Goal: Task Accomplishment & Management: Use online tool/utility

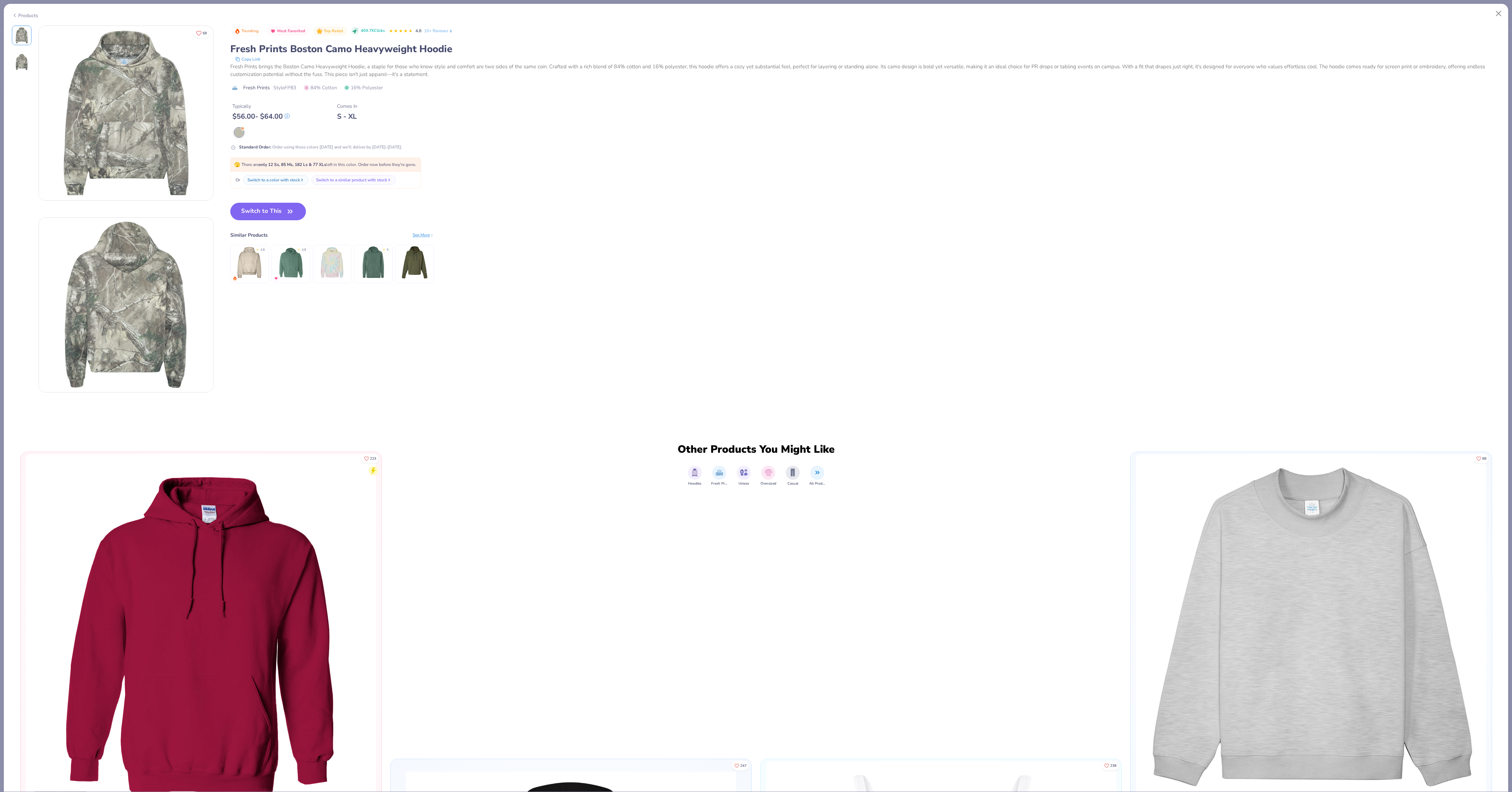
click at [274, 217] on button "Switch to This" at bounding box center [268, 211] width 76 height 18
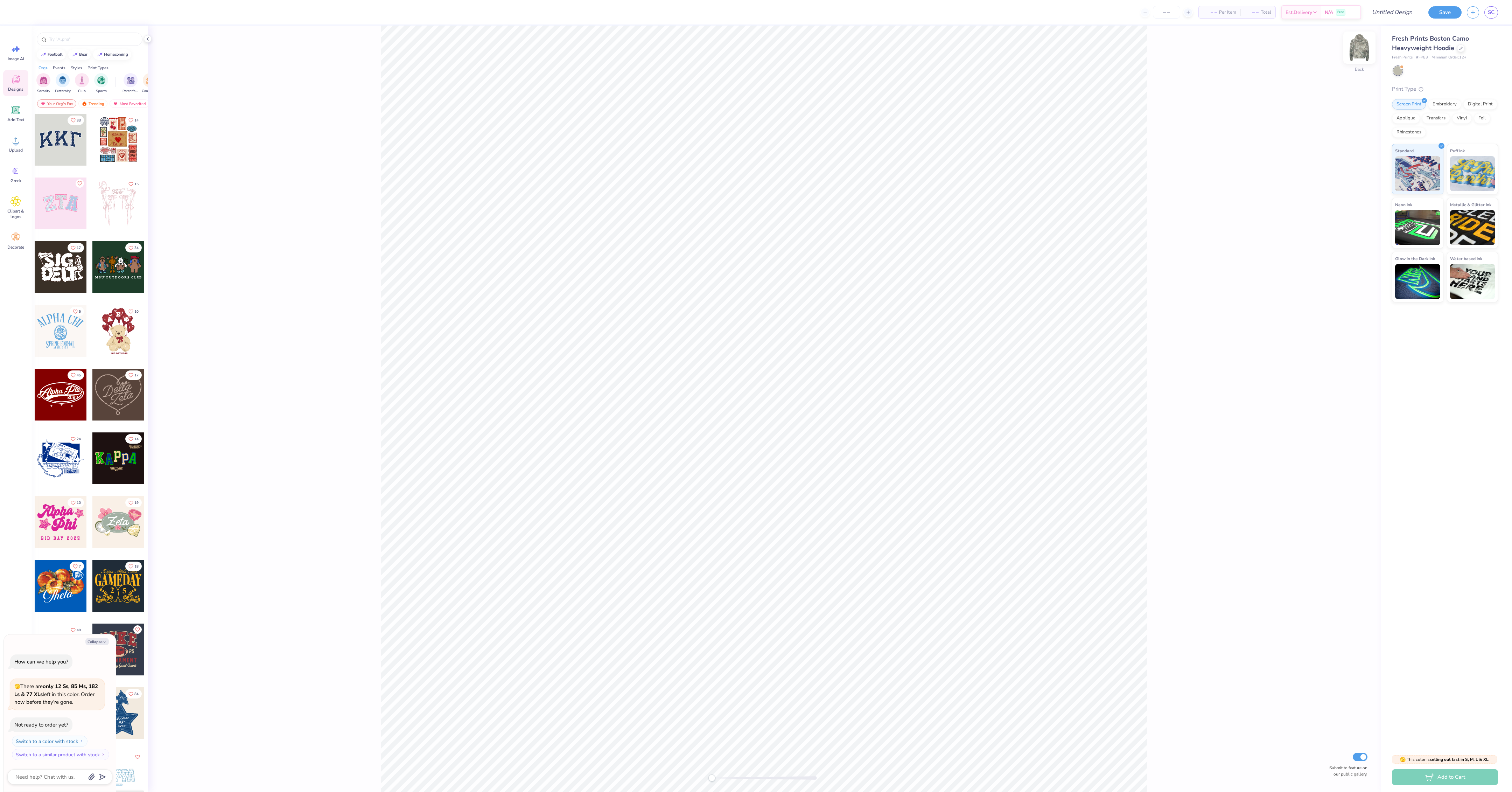
click at [1365, 45] on img at bounding box center [1359, 48] width 28 height 28
click at [1365, 45] on img at bounding box center [1359, 48] width 28 height 28
type textarea "x"
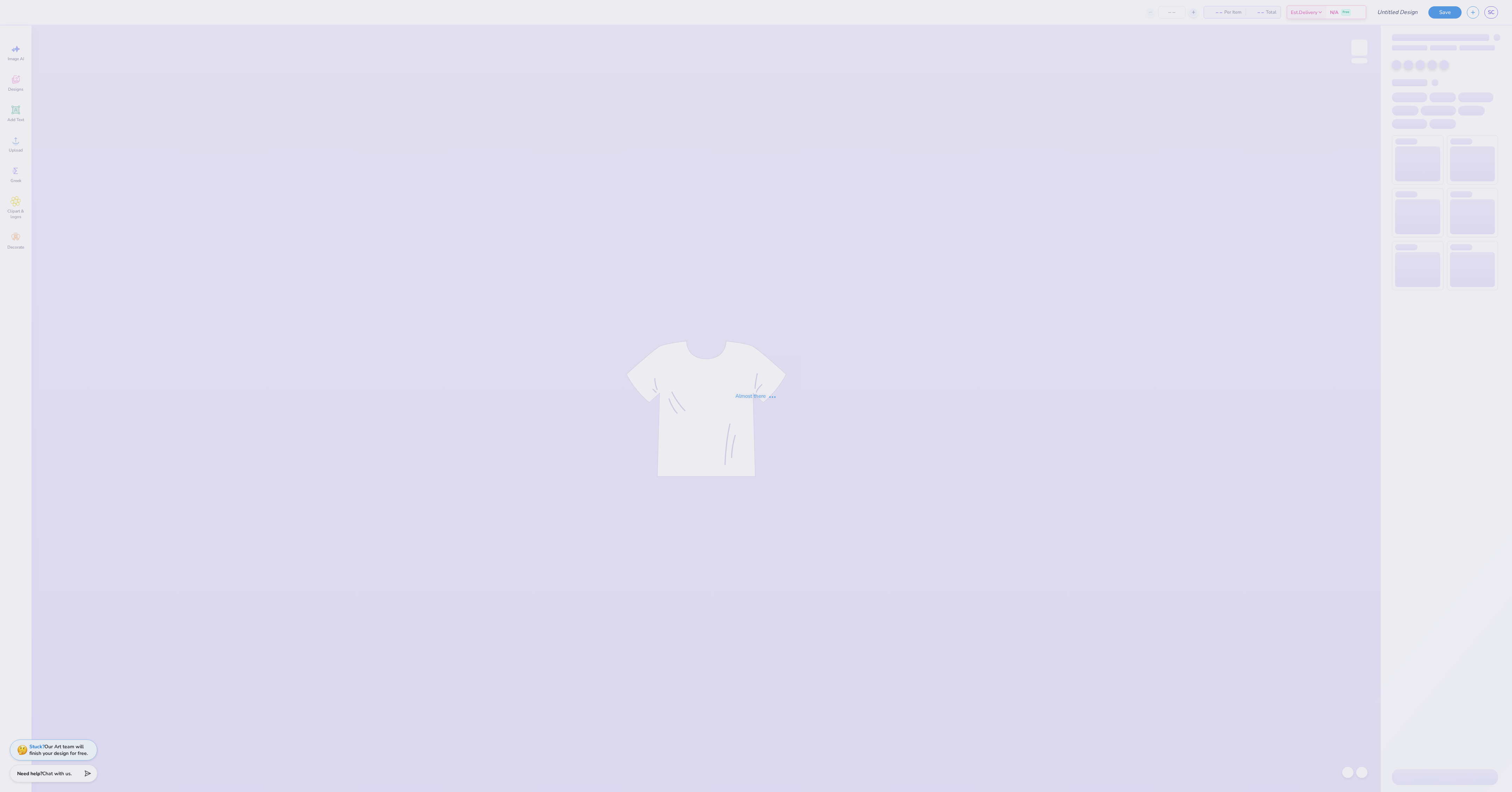
type input "delta zeta jersey style hoodie"
type input "50"
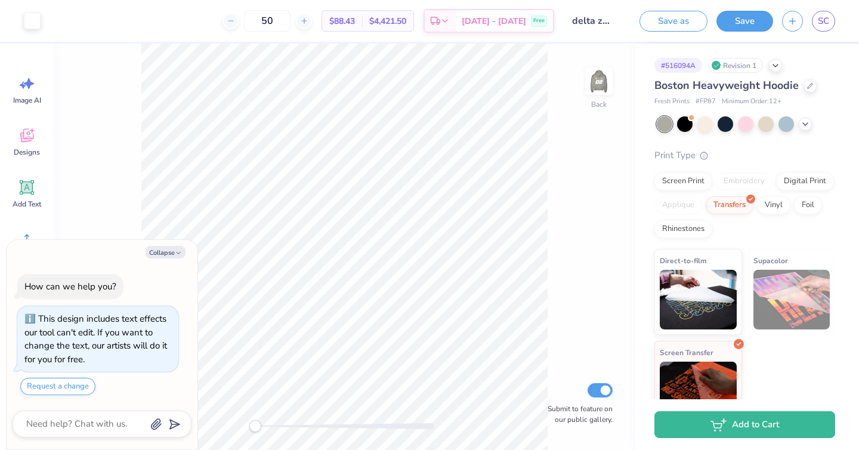
click at [801, 89] on div "Boston Heavyweight Hoodie" at bounding box center [744, 86] width 181 height 16
click at [804, 88] on div at bounding box center [809, 84] width 13 height 13
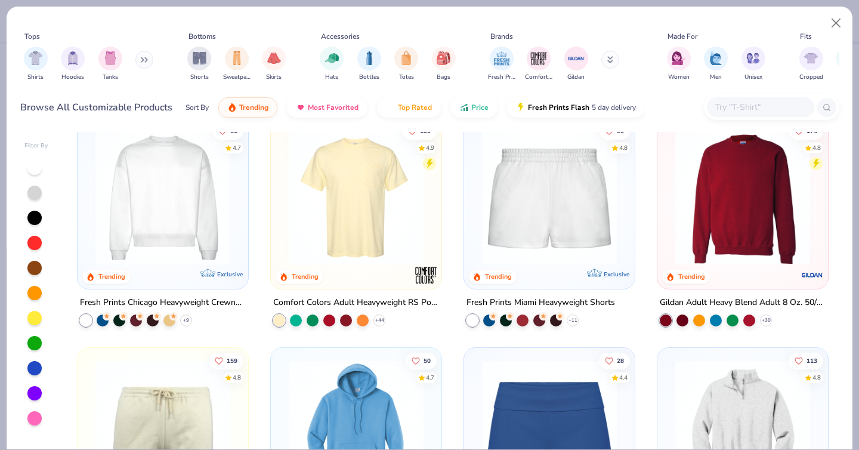
scroll to position [1299, 0]
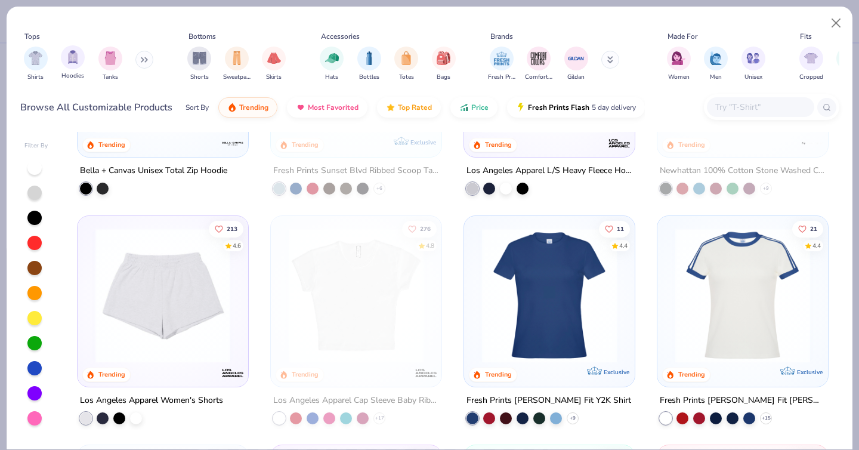
click at [73, 72] on span "Hoodies" at bounding box center [72, 76] width 23 height 9
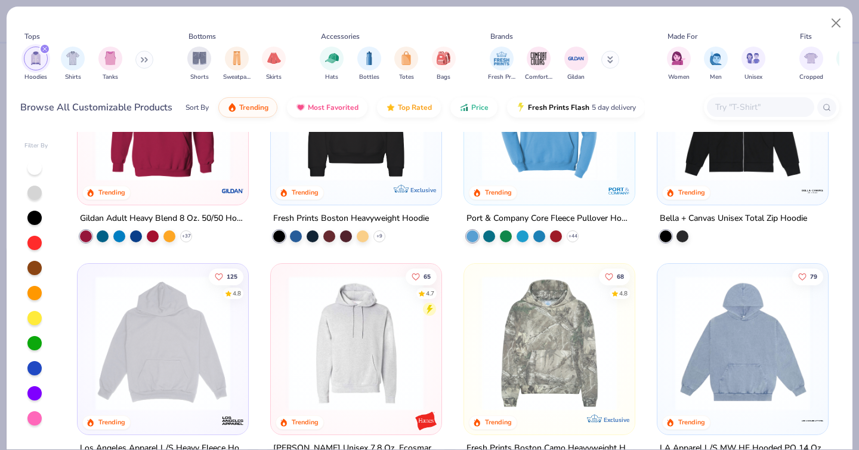
scroll to position [114, 0]
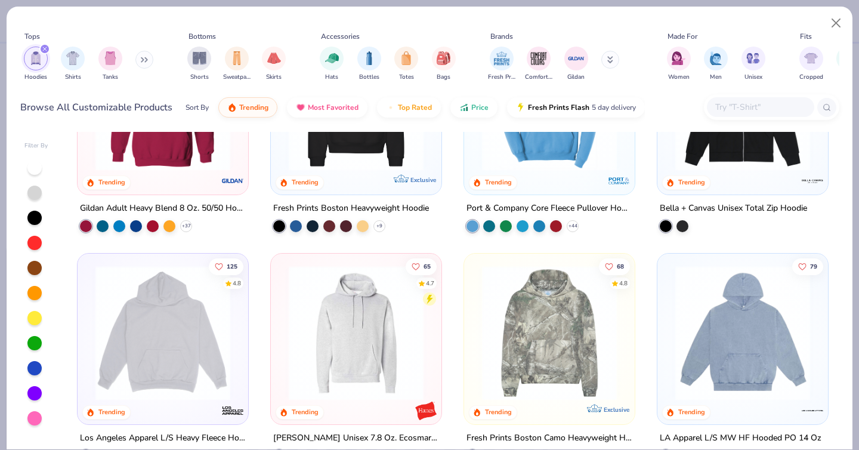
click at [538, 319] on img at bounding box center [549, 332] width 147 height 135
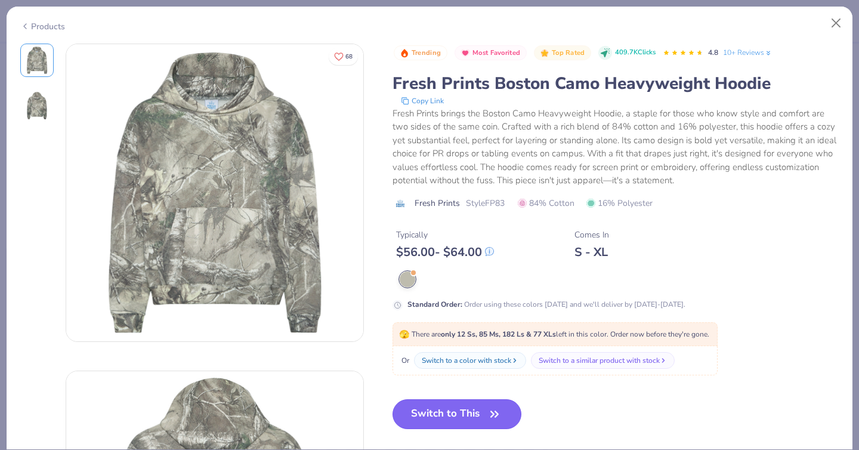
click at [457, 408] on button "Switch to This" at bounding box center [456, 414] width 129 height 30
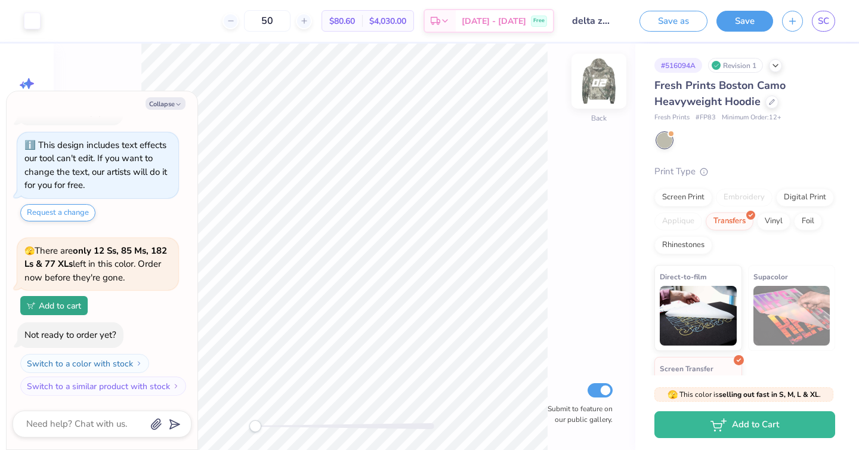
click at [602, 86] on img at bounding box center [599, 81] width 48 height 48
type textarea "x"
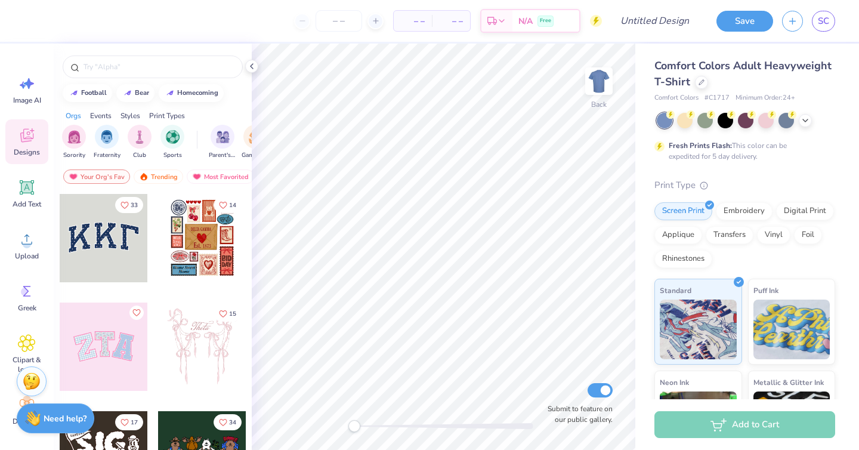
click at [702, 88] on div "Comfort Colors Adult Heavyweight T-Shirt" at bounding box center [744, 74] width 181 height 32
click at [701, 84] on div at bounding box center [701, 81] width 13 height 13
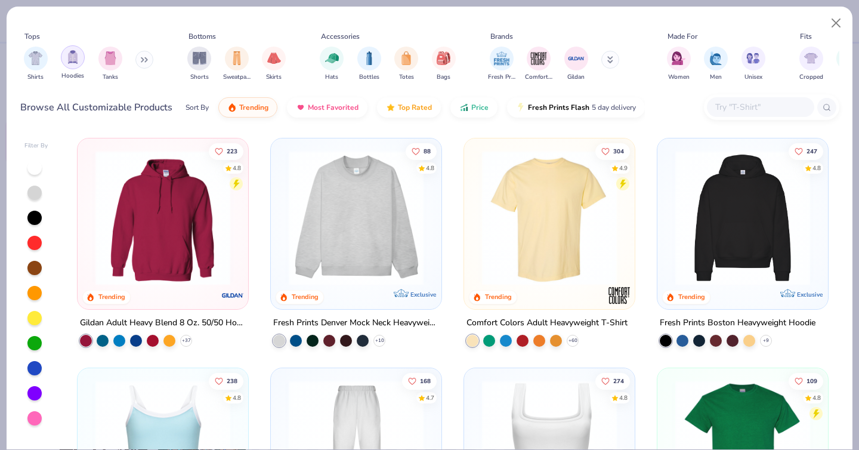
click at [73, 54] on img "filter for Hoodies" at bounding box center [72, 57] width 13 height 14
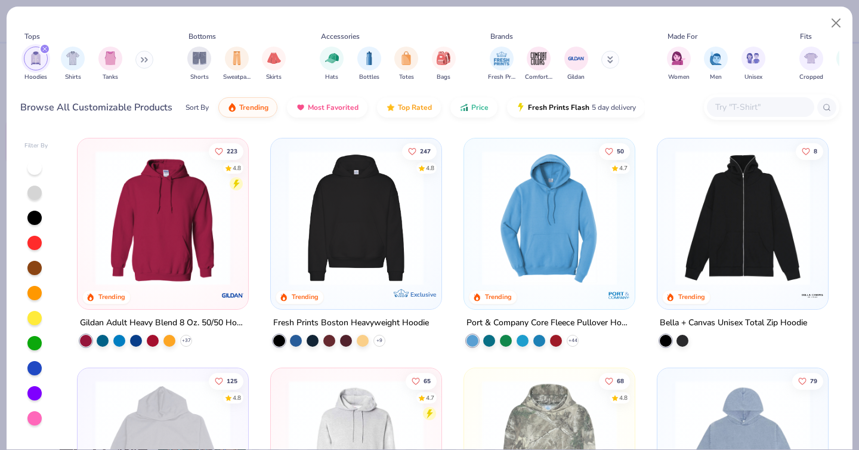
click at [306, 216] on img at bounding box center [356, 217] width 147 height 135
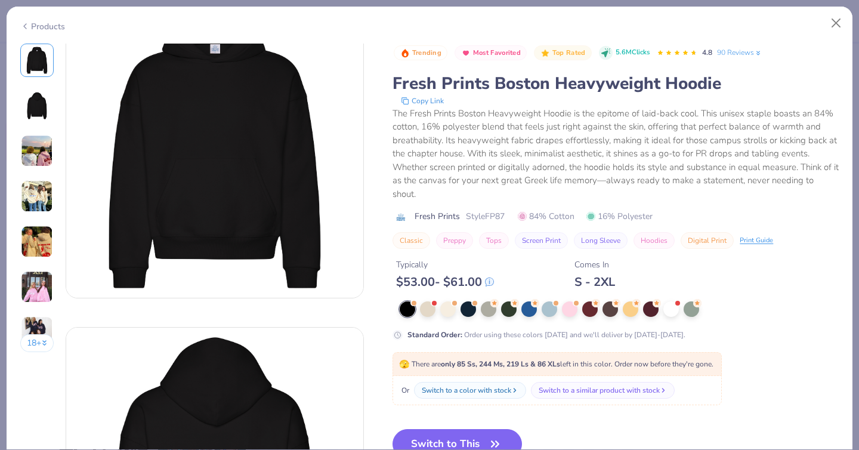
scroll to position [45, 0]
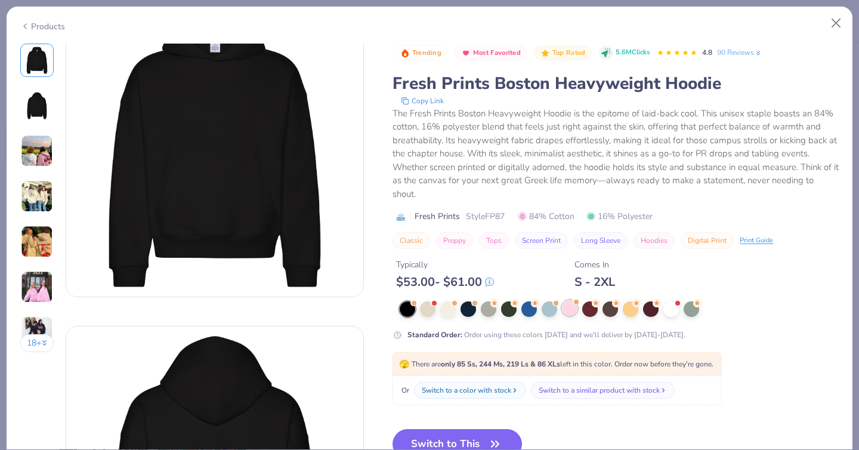
click at [564, 306] on div at bounding box center [570, 308] width 16 height 16
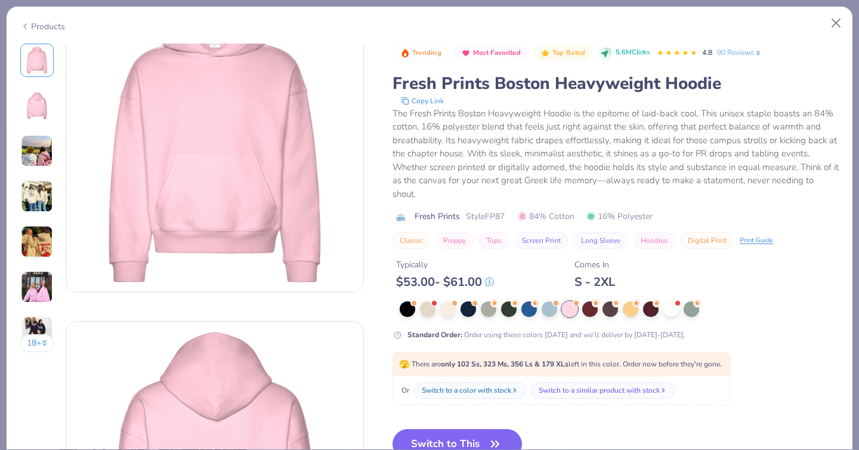
scroll to position [49, 0]
click at [455, 315] on div at bounding box center [448, 308] width 16 height 16
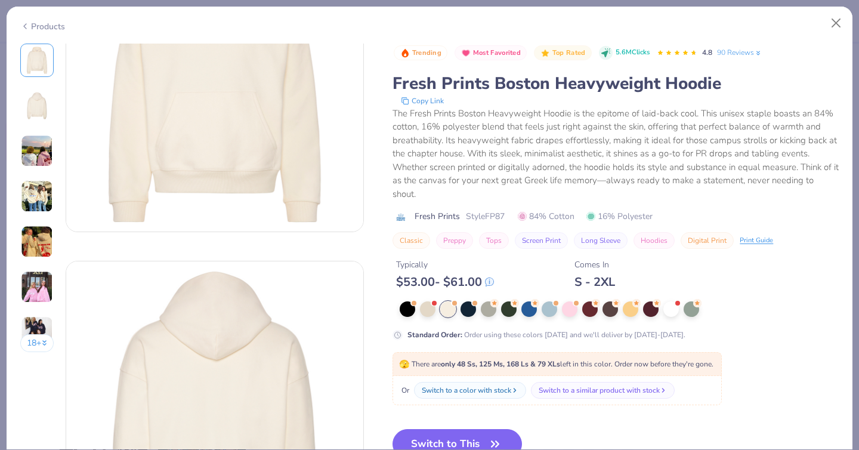
scroll to position [121, 0]
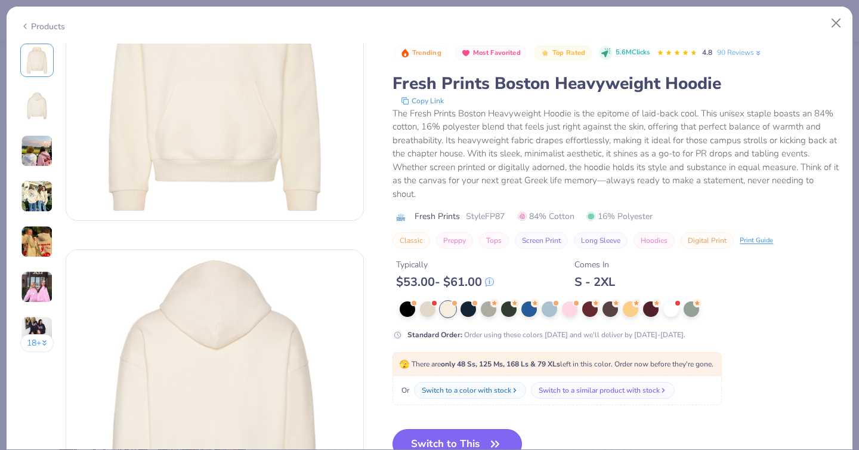
click at [465, 441] on button "Switch to This" at bounding box center [456, 444] width 129 height 30
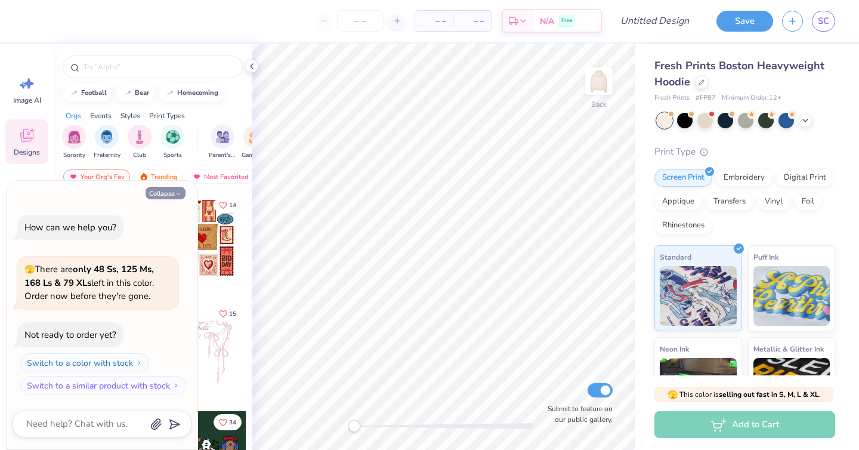
click at [179, 191] on icon "button" at bounding box center [178, 193] width 7 height 7
type textarea "x"
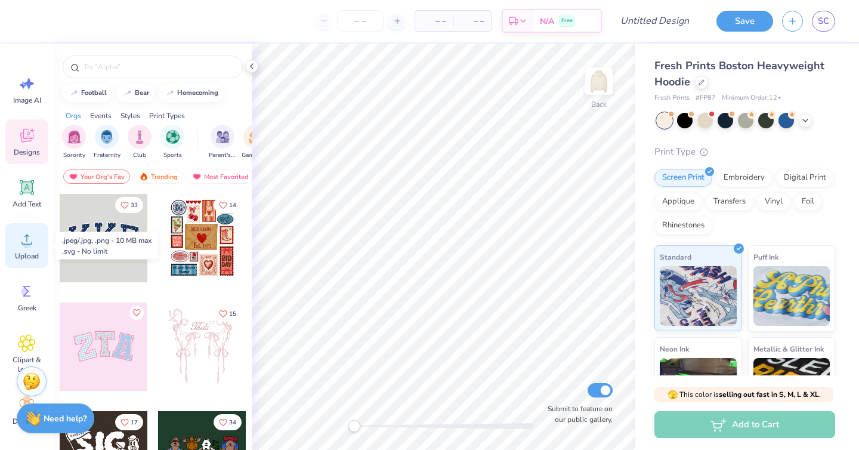
click at [35, 232] on icon at bounding box center [27, 239] width 18 height 18
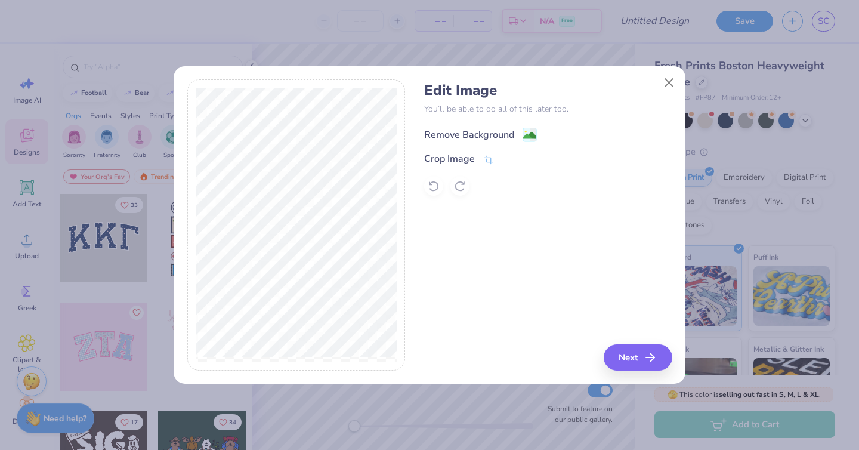
click at [497, 135] on div "Remove Background" at bounding box center [469, 135] width 90 height 14
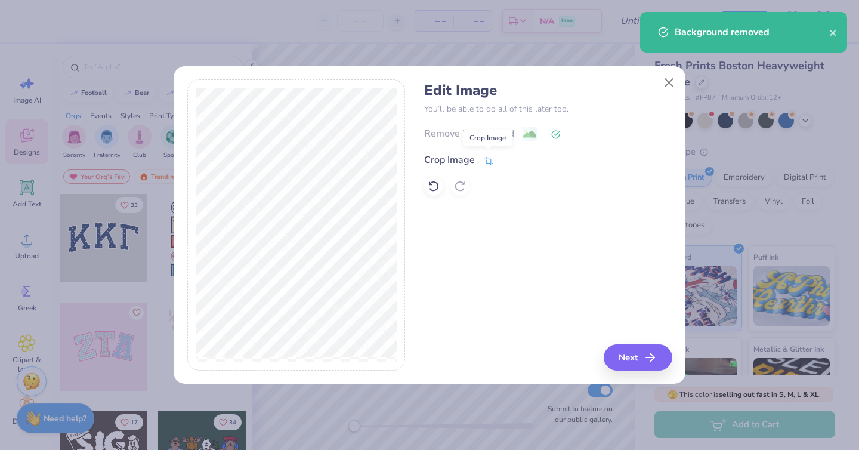
click at [484, 158] on icon at bounding box center [488, 160] width 9 height 8
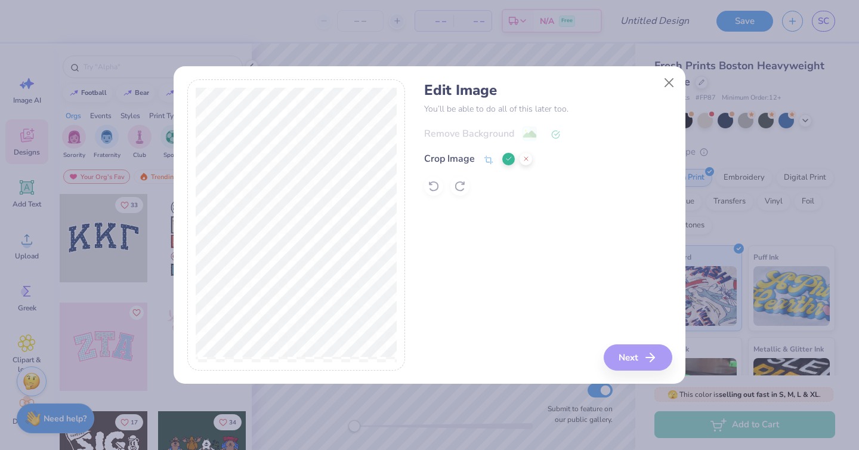
click at [639, 352] on div "Edit Image You’ll be able to do all of this later too. Remove Background Crop I…" at bounding box center [547, 224] width 247 height 291
click at [505, 159] on icon at bounding box center [508, 158] width 7 height 7
click at [643, 345] on button "Next" at bounding box center [639, 357] width 69 height 26
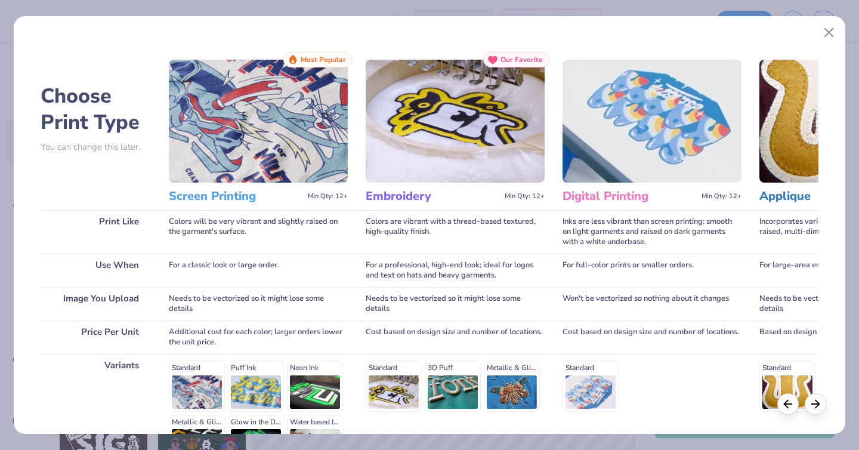
scroll to position [145, 0]
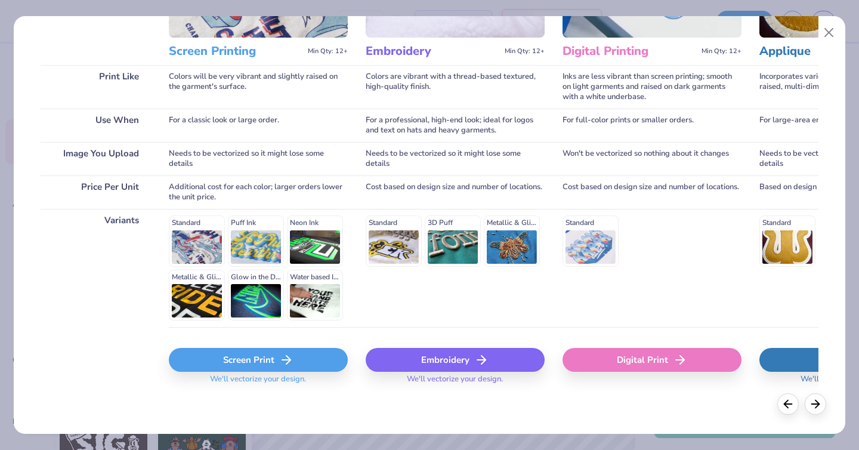
click at [628, 355] on div "Digital Print" at bounding box center [651, 360] width 179 height 24
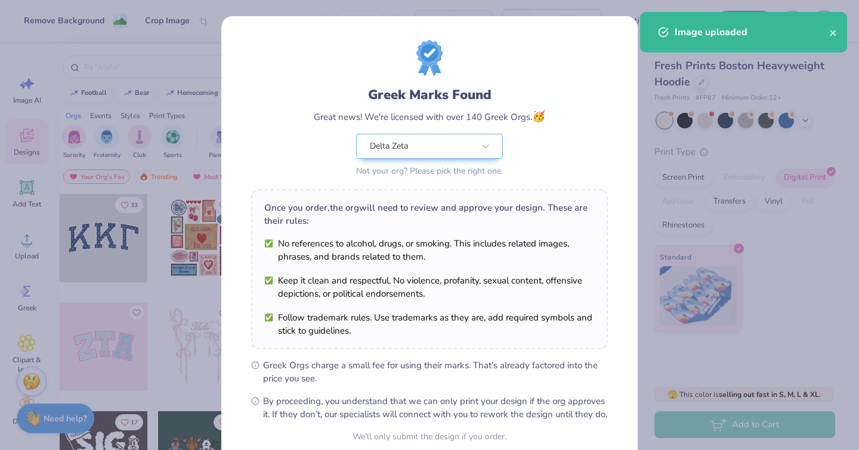
click at [481, 256] on body "Remove Background Crop Image – – Per Item – – Total Est. Delivery N/A Free Desi…" at bounding box center [429, 225] width 859 height 450
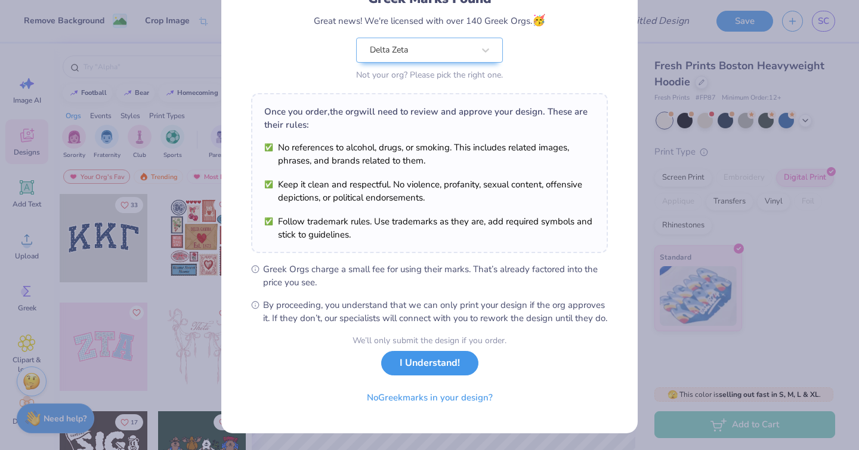
click at [445, 367] on button "I Understand!" at bounding box center [429, 363] width 97 height 24
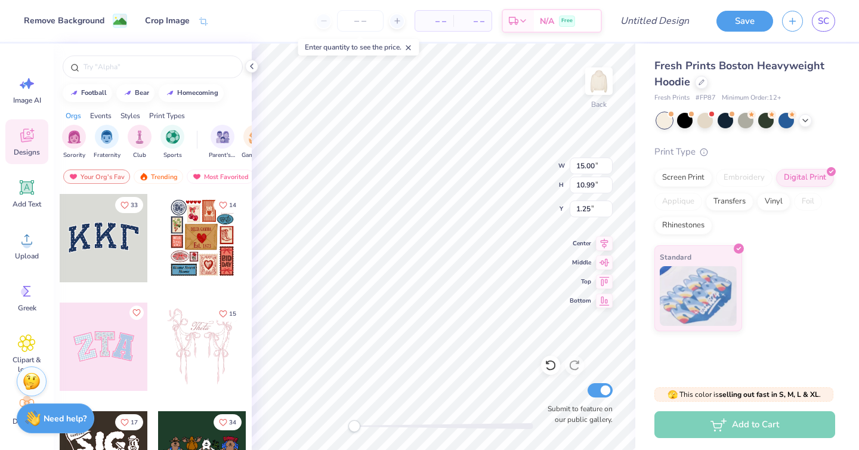
scroll to position [0, 0]
click at [614, 89] on div "Back W 15.00 15.00 " H 10.99 10.99 " Y 1.25 1.25 " Center Middle Top Bottom Sub…" at bounding box center [443, 247] width 383 height 406
click at [597, 84] on div "Back W 15.00 15.00 " H 10.99 10.99 " Y 1.25 1.25 " Center Middle Top Bottom Sub…" at bounding box center [443, 247] width 383 height 406
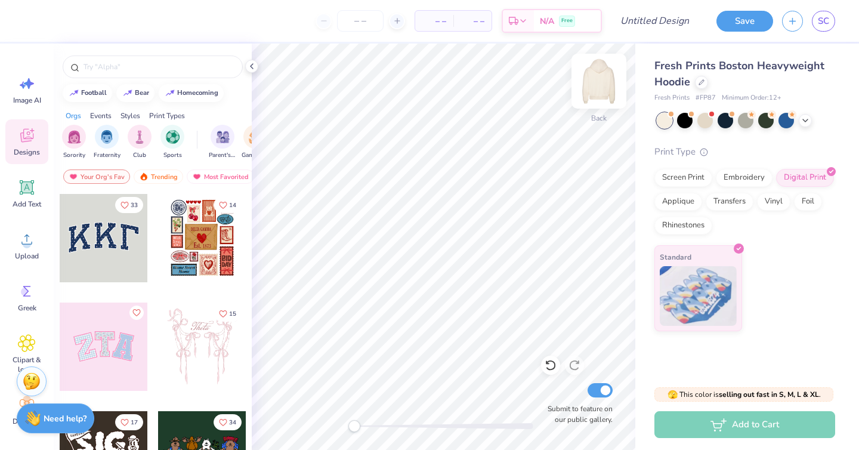
click at [605, 90] on img at bounding box center [599, 81] width 48 height 48
click at [26, 197] on div "Add Text" at bounding box center [26, 193] width 43 height 45
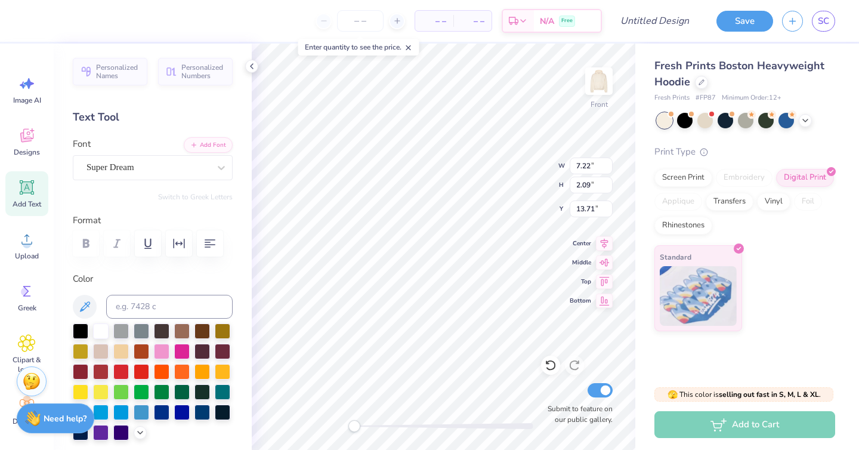
click at [126, 151] on div "Font Super Dream" at bounding box center [153, 158] width 160 height 43
click at [125, 161] on div "Super Dream" at bounding box center [147, 167] width 125 height 18
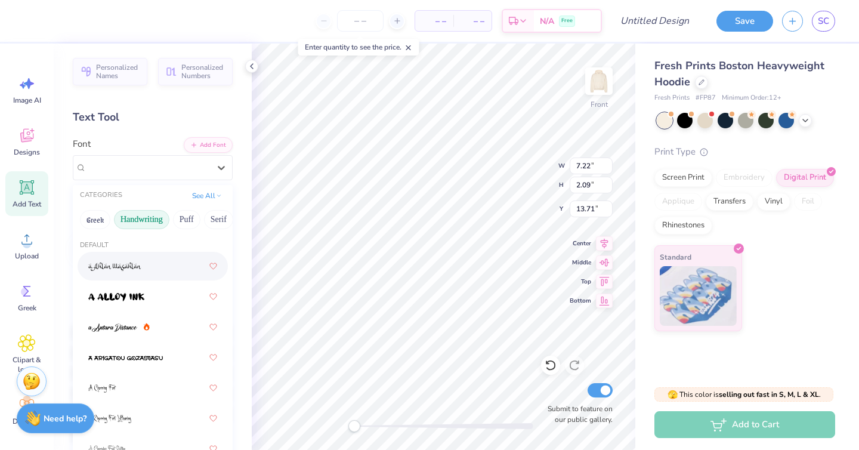
click at [130, 219] on button "Handwriting" at bounding box center [141, 219] width 55 height 19
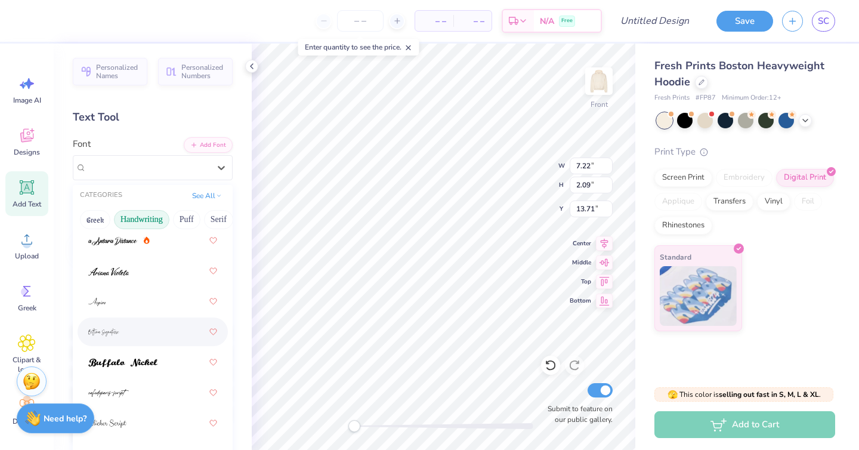
scroll to position [29, 0]
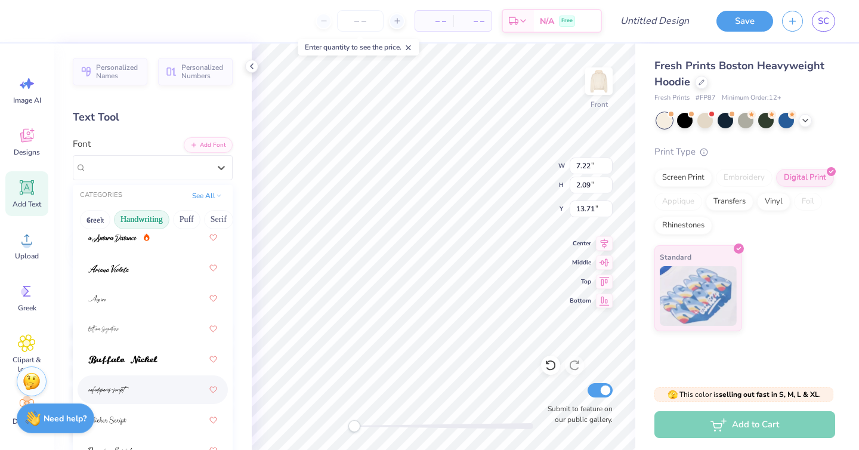
click at [139, 383] on div at bounding box center [152, 389] width 129 height 21
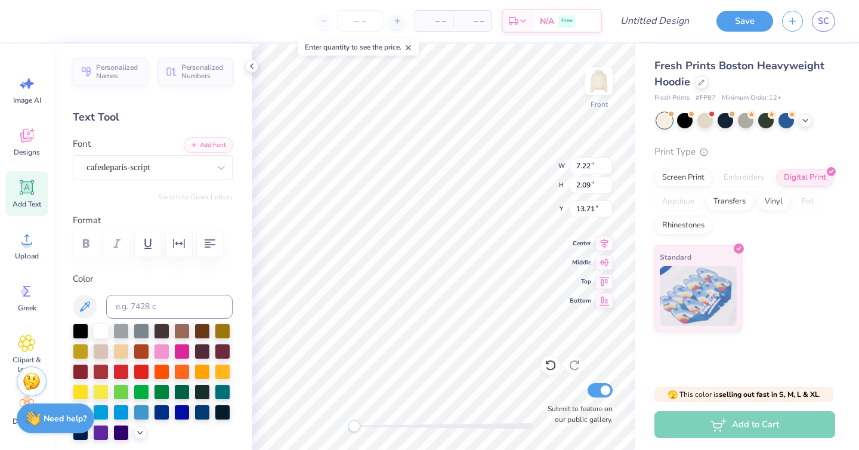
scroll to position [0, 1]
type textarea "With Love"
click at [79, 331] on div at bounding box center [81, 330] width 16 height 16
type input "15.00"
type input "10.99"
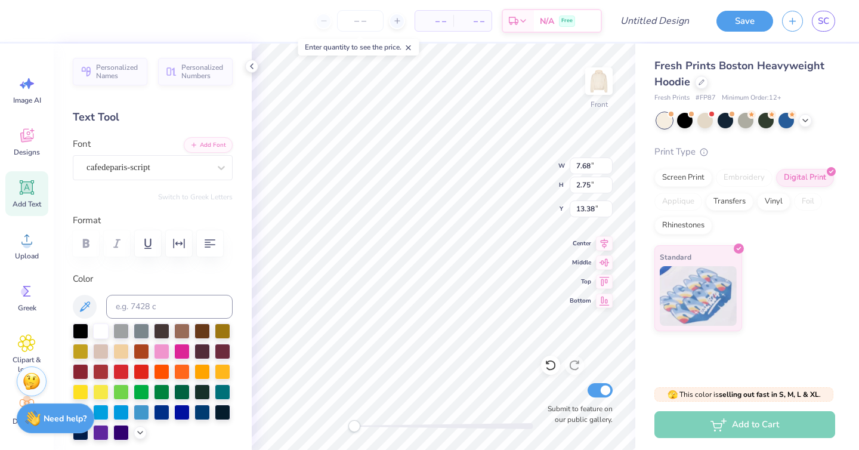
type input "6.24"
type input "7.68"
type input "2.75"
type input "5.00"
click at [206, 138] on button "Add Font" at bounding box center [208, 144] width 49 height 16
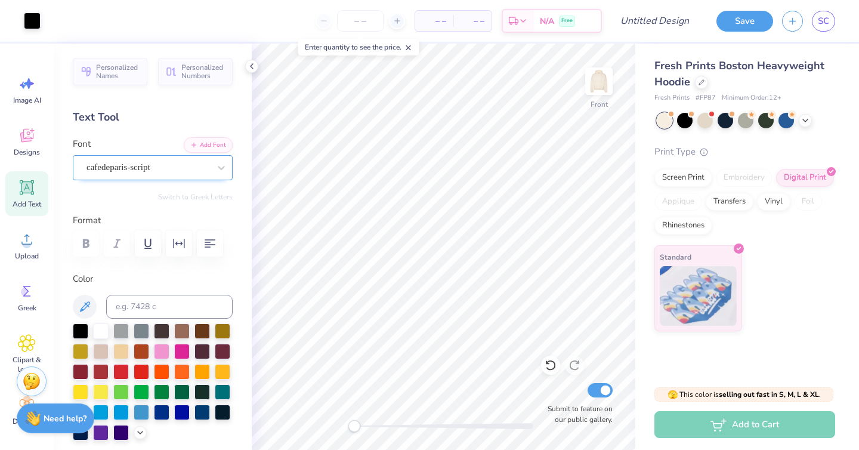
click at [203, 162] on div "cafedeparis-script" at bounding box center [147, 167] width 125 height 18
click at [175, 176] on div "cafedeparis-script" at bounding box center [147, 167] width 125 height 18
click at [179, 172] on div "cafedeparis-script" at bounding box center [147, 167] width 125 height 18
click at [179, 172] on div "cafedeparis-script" at bounding box center [147, 167] width 123 height 14
click at [27, 199] on span "Add Text" at bounding box center [27, 204] width 29 height 10
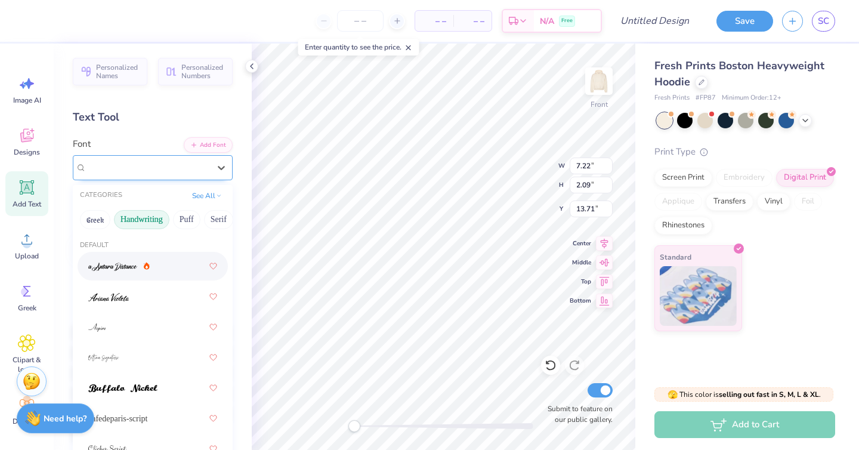
click at [204, 171] on div "Super Dream" at bounding box center [147, 167] width 125 height 18
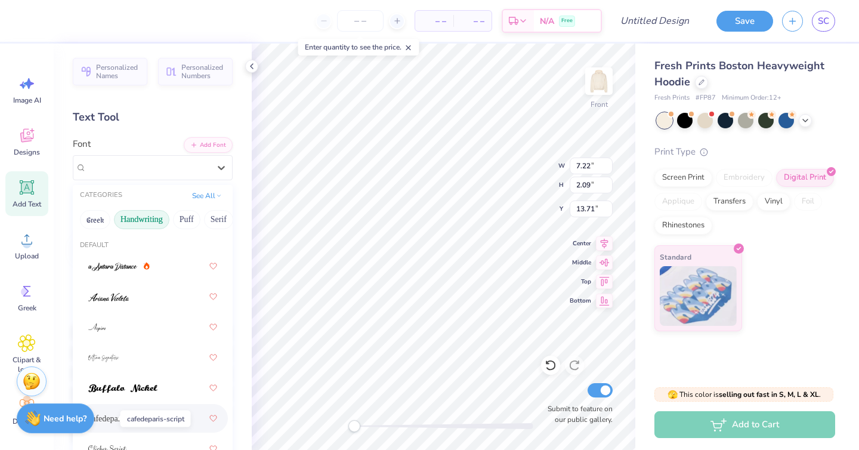
click at [109, 415] on span "cafedeparis-script" at bounding box center [118, 418] width 60 height 13
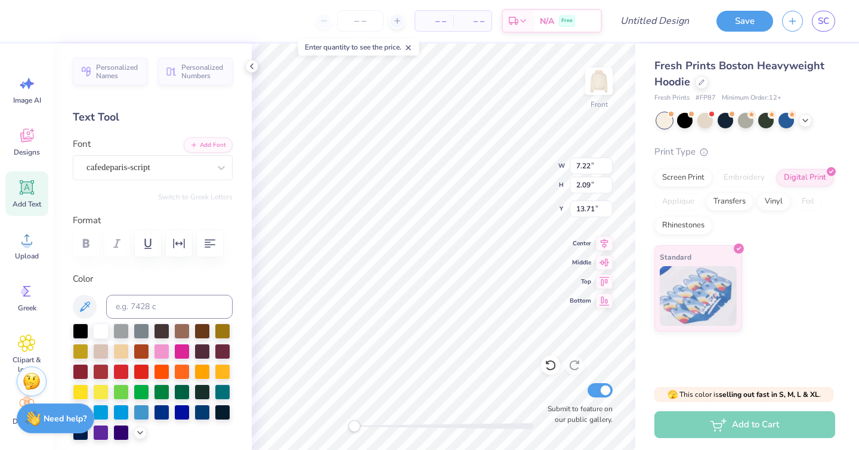
type textarea "D"
click at [83, 335] on div at bounding box center [81, 330] width 16 height 16
type textarea "the mansion"
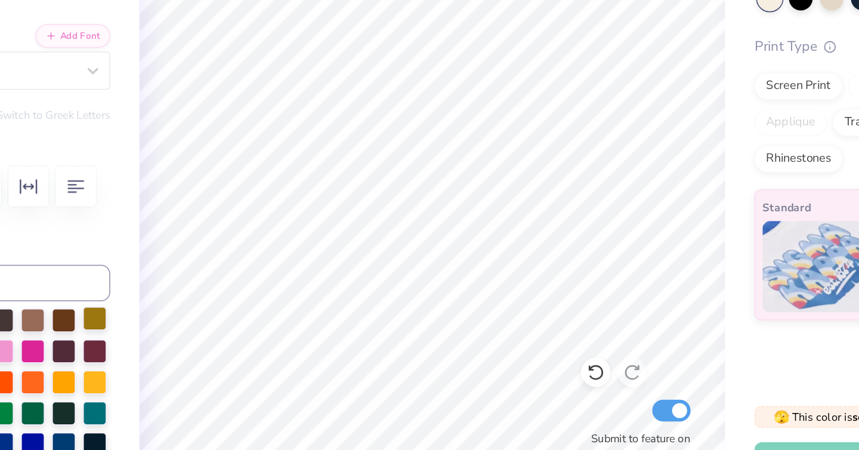
scroll to position [0, 0]
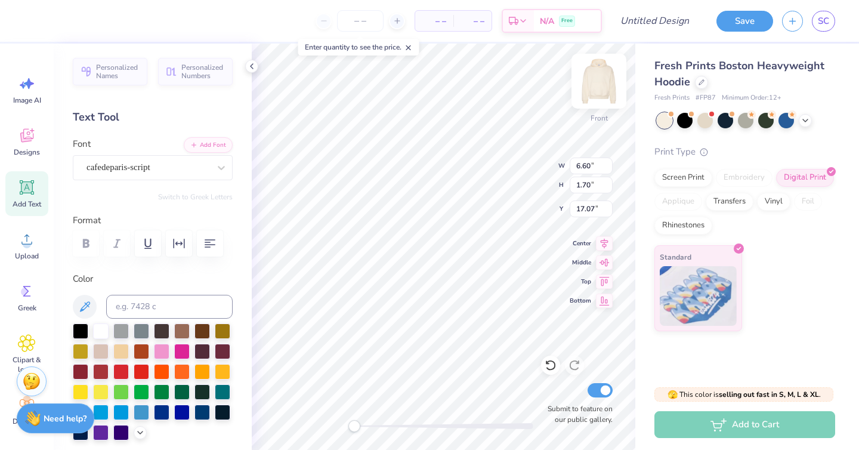
type textarea "the mansion"
